Goal: Navigation & Orientation: Find specific page/section

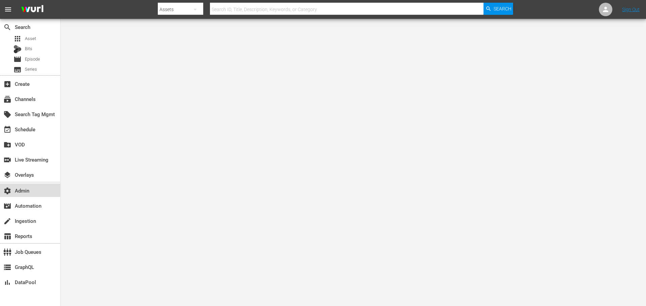
click at [24, 188] on div "settings Admin" at bounding box center [19, 189] width 38 height 6
click at [29, 101] on div "subscriptions Channels" at bounding box center [19, 98] width 38 height 6
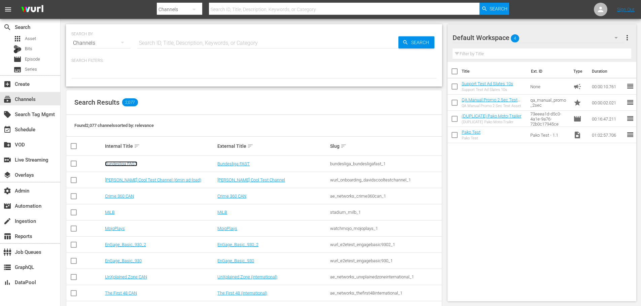
click at [134, 161] on link "Bundesliga FAST" at bounding box center [121, 163] width 32 height 5
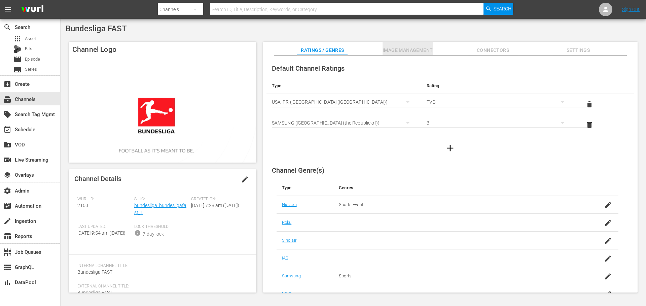
click at [394, 49] on span "Image Management" at bounding box center [408, 50] width 50 height 8
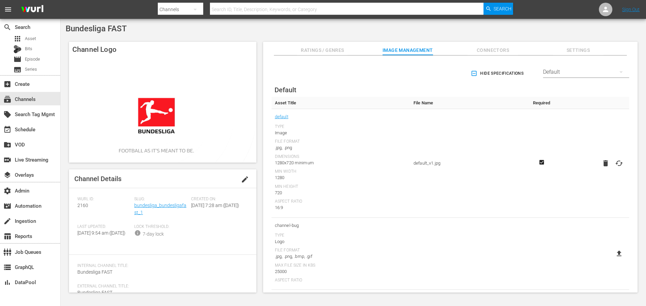
click at [328, 47] on span "Ratings / Genres" at bounding box center [322, 50] width 50 height 8
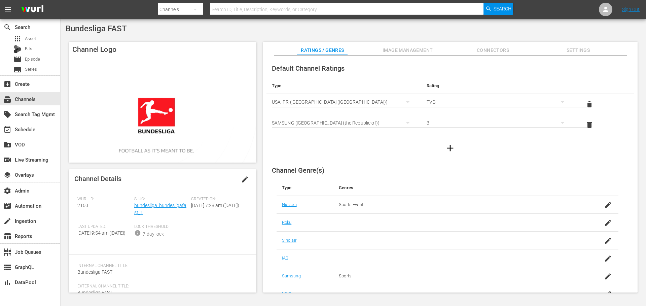
click at [402, 47] on span "Image Management" at bounding box center [408, 50] width 50 height 8
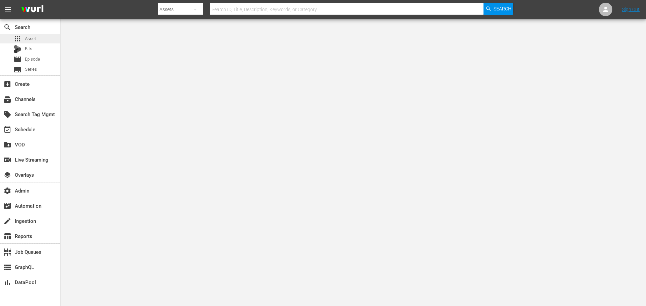
click at [31, 40] on span "Asset" at bounding box center [30, 38] width 11 height 7
click at [38, 190] on div "settings Admin" at bounding box center [30, 189] width 60 height 13
